Goal: Information Seeking & Learning: Learn about a topic

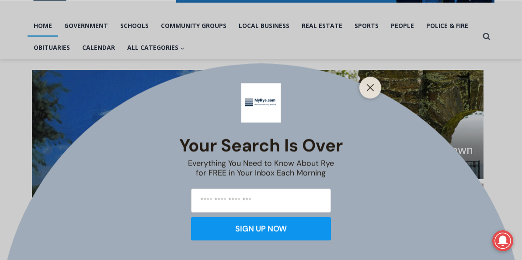
scroll to position [209, 0]
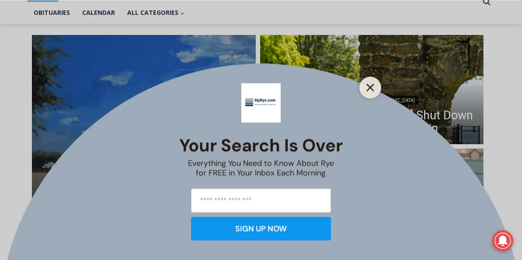
click at [369, 85] on icon "Close" at bounding box center [370, 87] width 8 height 8
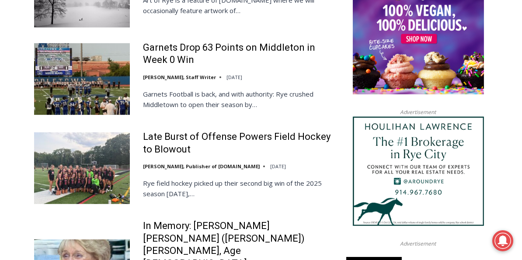
scroll to position [1013, 0]
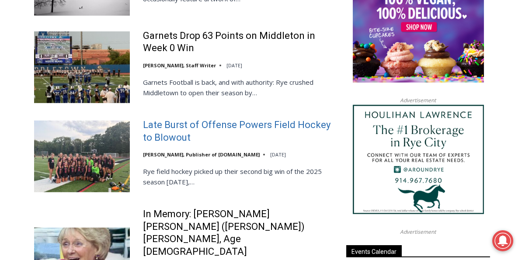
click at [166, 119] on link "Late Burst of Offense Powers Field Hockey to Blowout" at bounding box center [239, 131] width 192 height 25
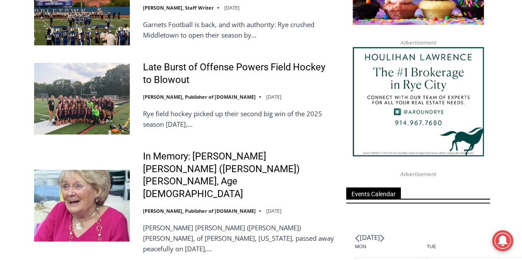
scroll to position [1083, 0]
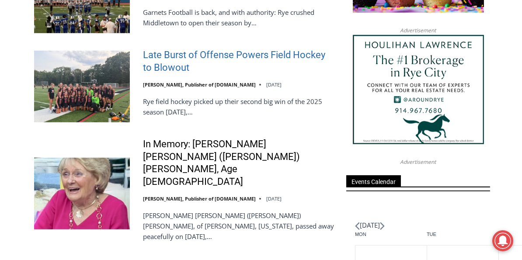
click at [149, 49] on link "Late Burst of Offense Powers Field Hockey to Blowout" at bounding box center [239, 61] width 192 height 25
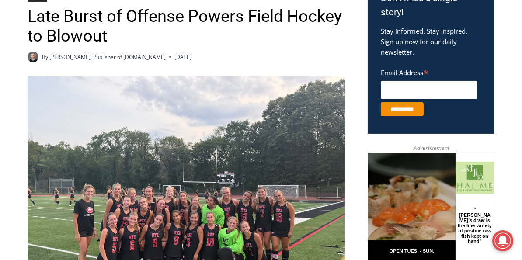
scroll to position [279, 0]
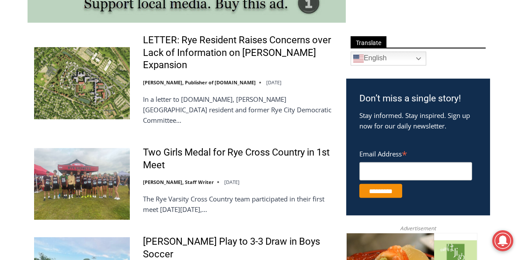
scroll to position [489, 0]
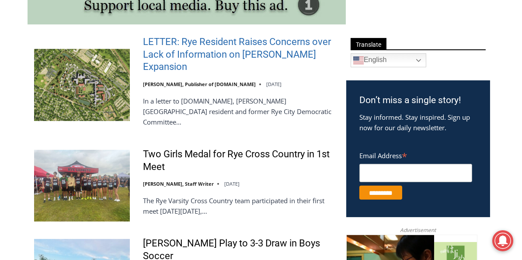
click at [213, 42] on link "LETTER: Rye Resident Raises Concerns over Lack of Information on [PERSON_NAME] …" at bounding box center [239, 55] width 192 height 38
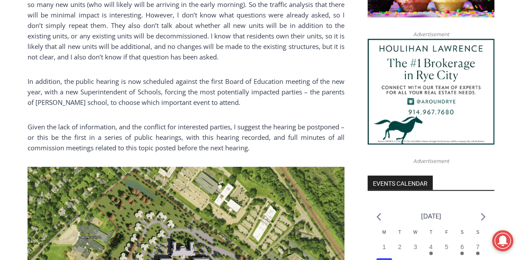
scroll to position [803, 0]
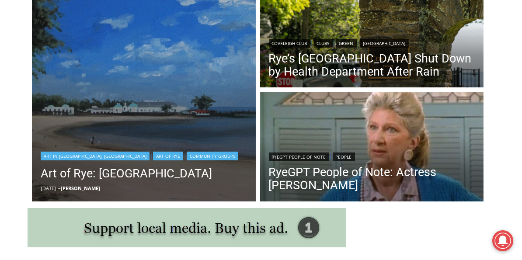
scroll to position [104, 0]
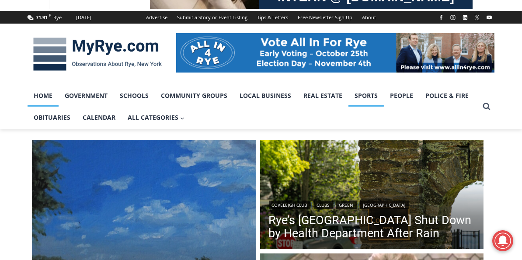
click at [367, 96] on link "Sports" at bounding box center [365, 96] width 35 height 22
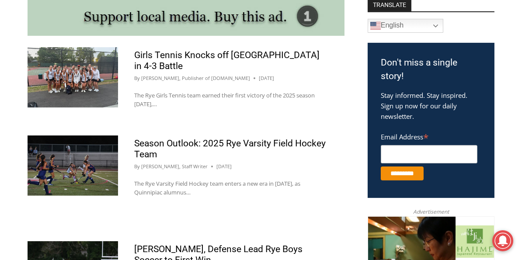
scroll to position [489, 0]
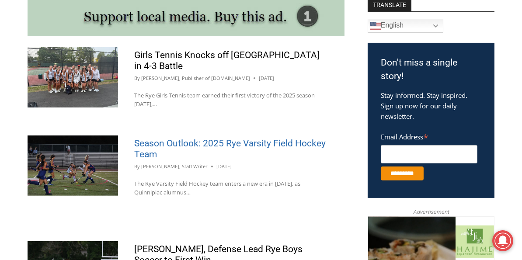
click at [236, 148] on link "Season Outlook: 2025 Rye Varsity Field Hockey Team" at bounding box center [229, 148] width 191 height 21
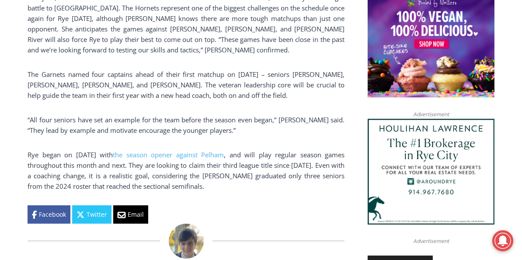
scroll to position [699, 0]
